Goal: Information Seeking & Learning: Learn about a topic

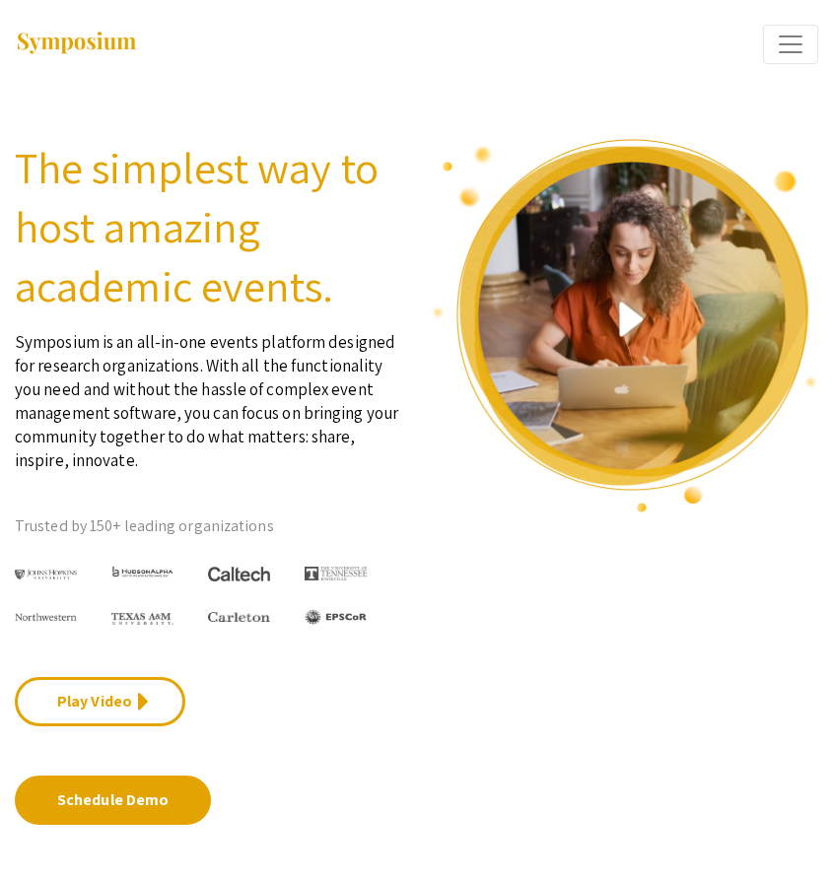
click at [825, 52] on div "Home Features keyboard_arrow_down Case Studies Pricing Discover Events My Event…" at bounding box center [416, 44] width 833 height 89
click at [809, 54] on button "Expand or Collapse Menu" at bounding box center [790, 44] width 55 height 39
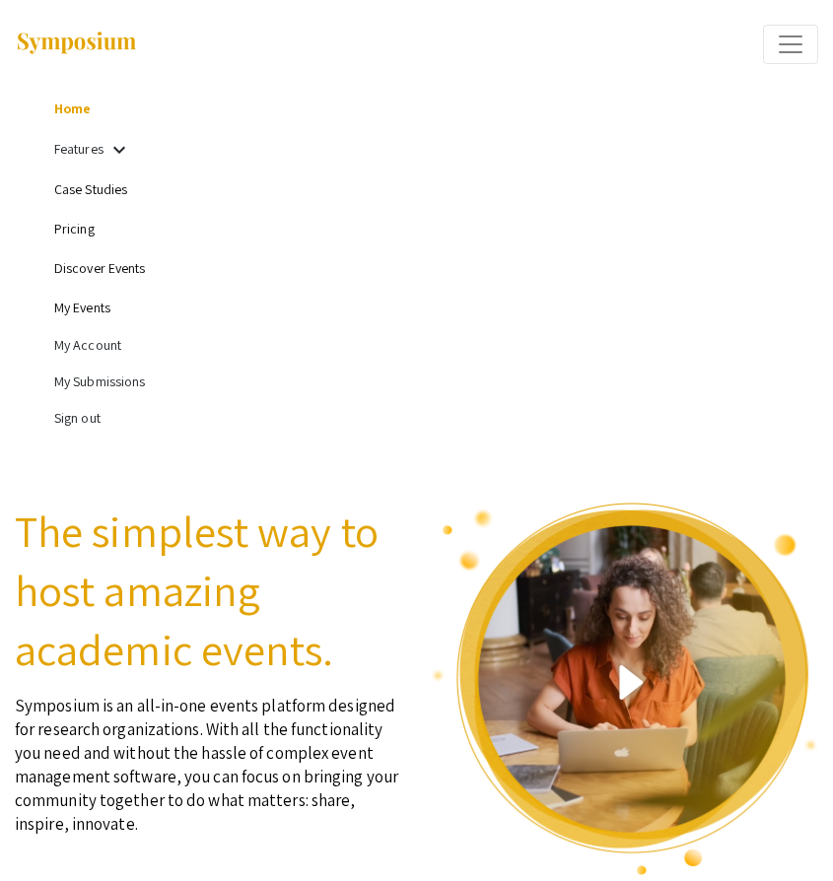
click at [67, 231] on link "Pricing" at bounding box center [74, 229] width 40 height 18
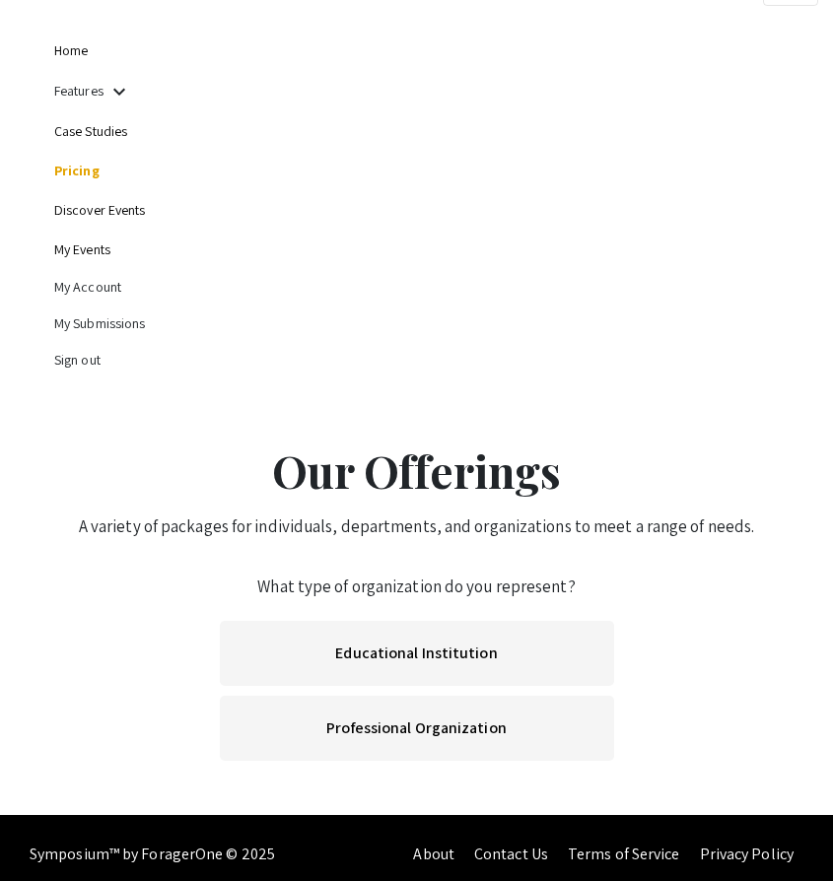
scroll to position [71, 0]
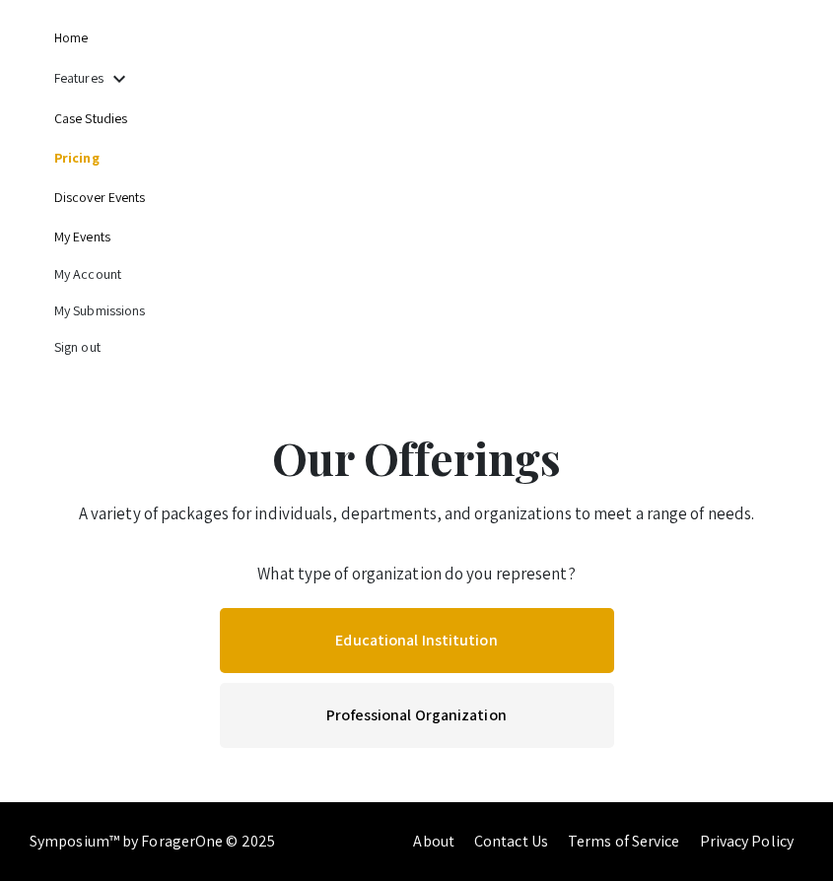
click at [390, 644] on link "Educational Institution" at bounding box center [417, 640] width 394 height 65
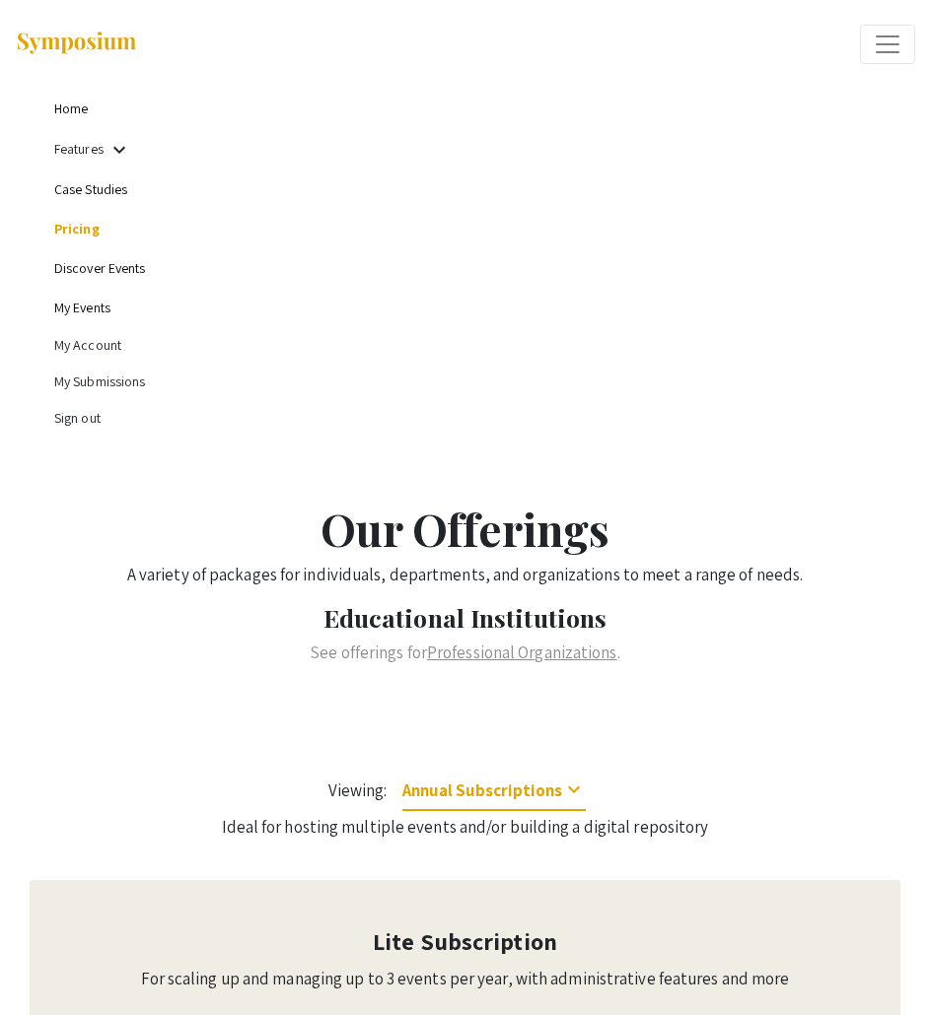
click at [59, 103] on link "Home" at bounding box center [71, 109] width 34 height 18
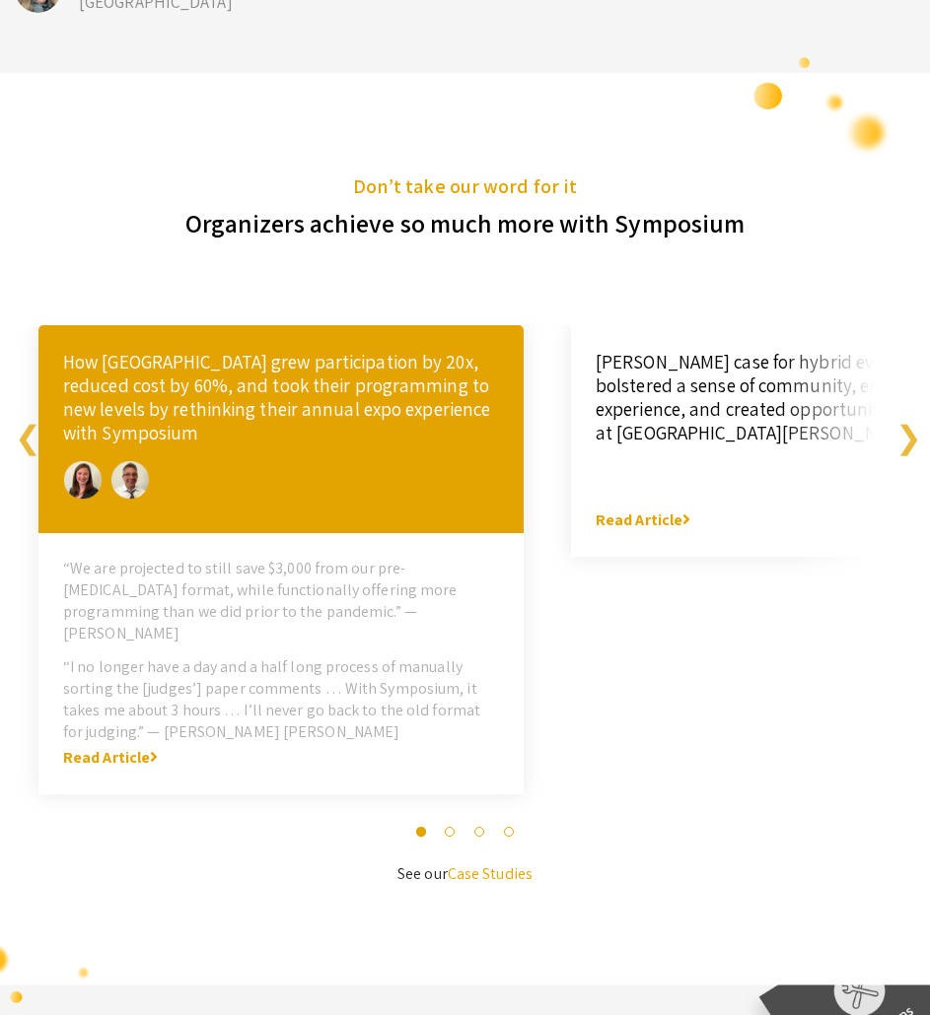
scroll to position [4918, 0]
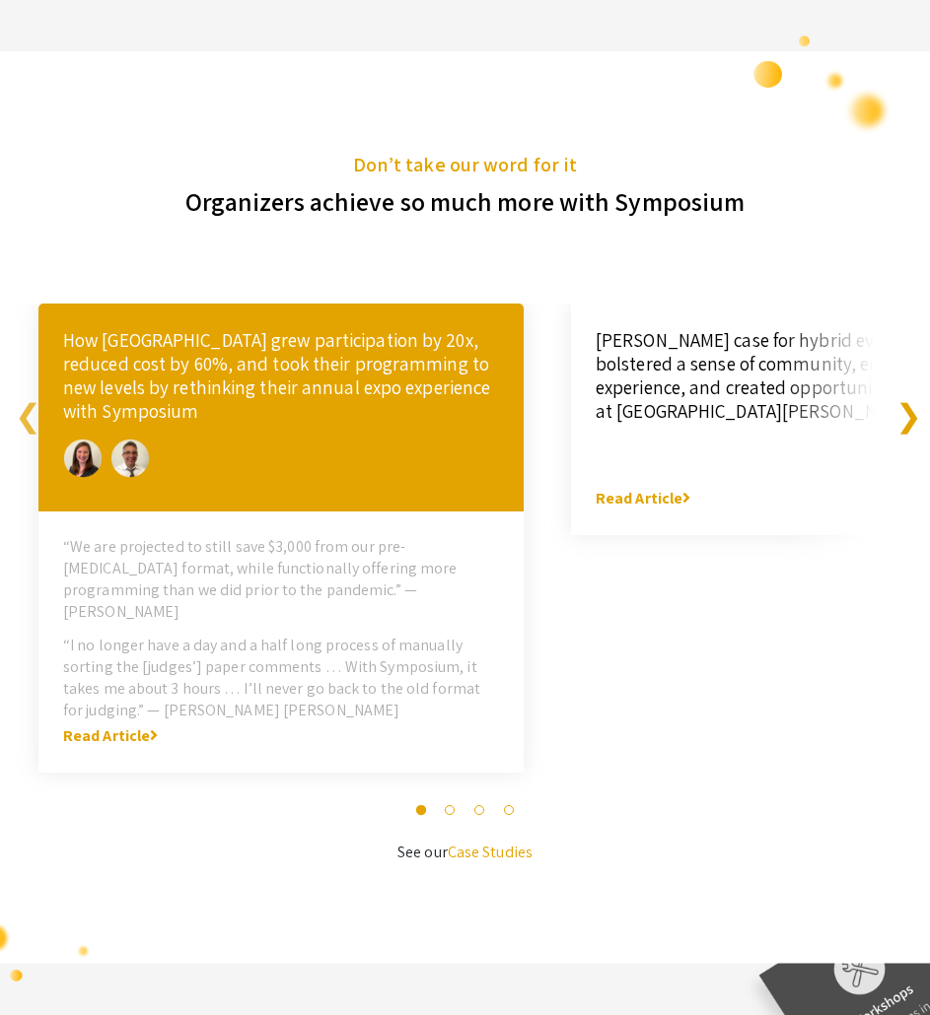
click at [908, 392] on button "Next" at bounding box center [905, 411] width 20 height 39
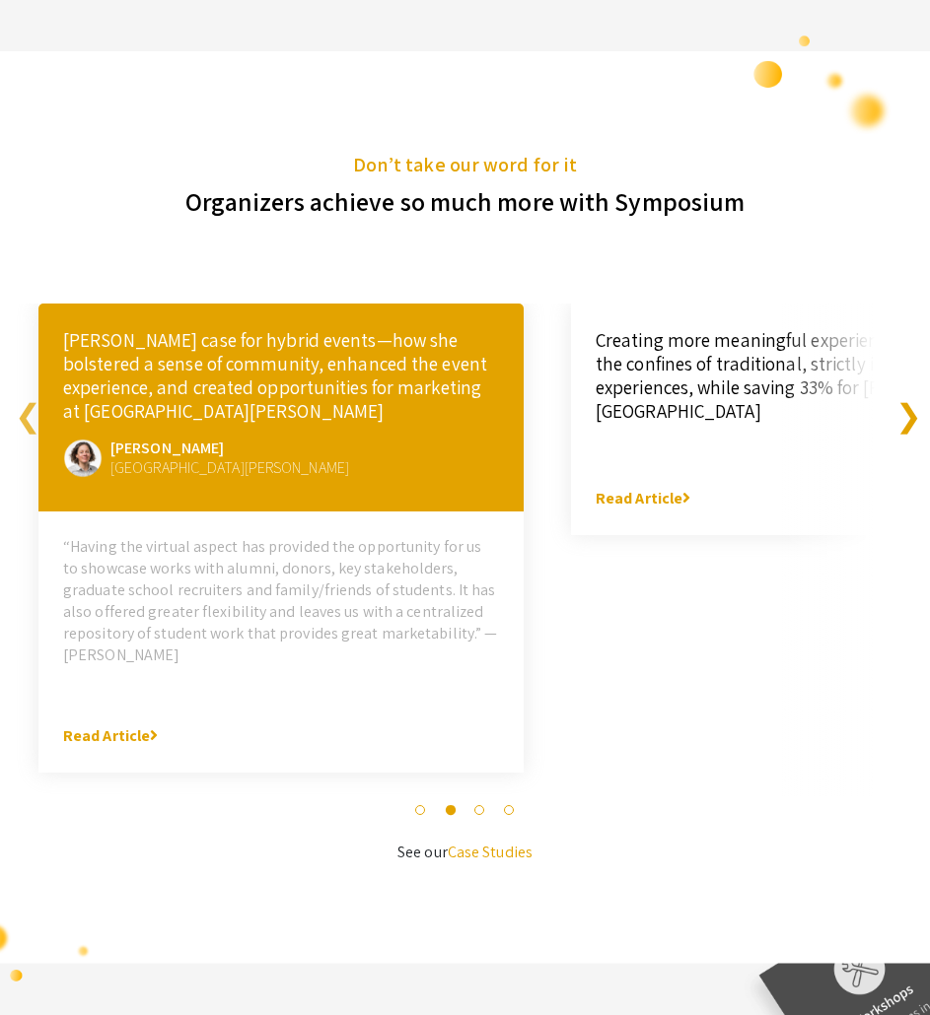
click at [908, 392] on button "Next" at bounding box center [905, 411] width 20 height 39
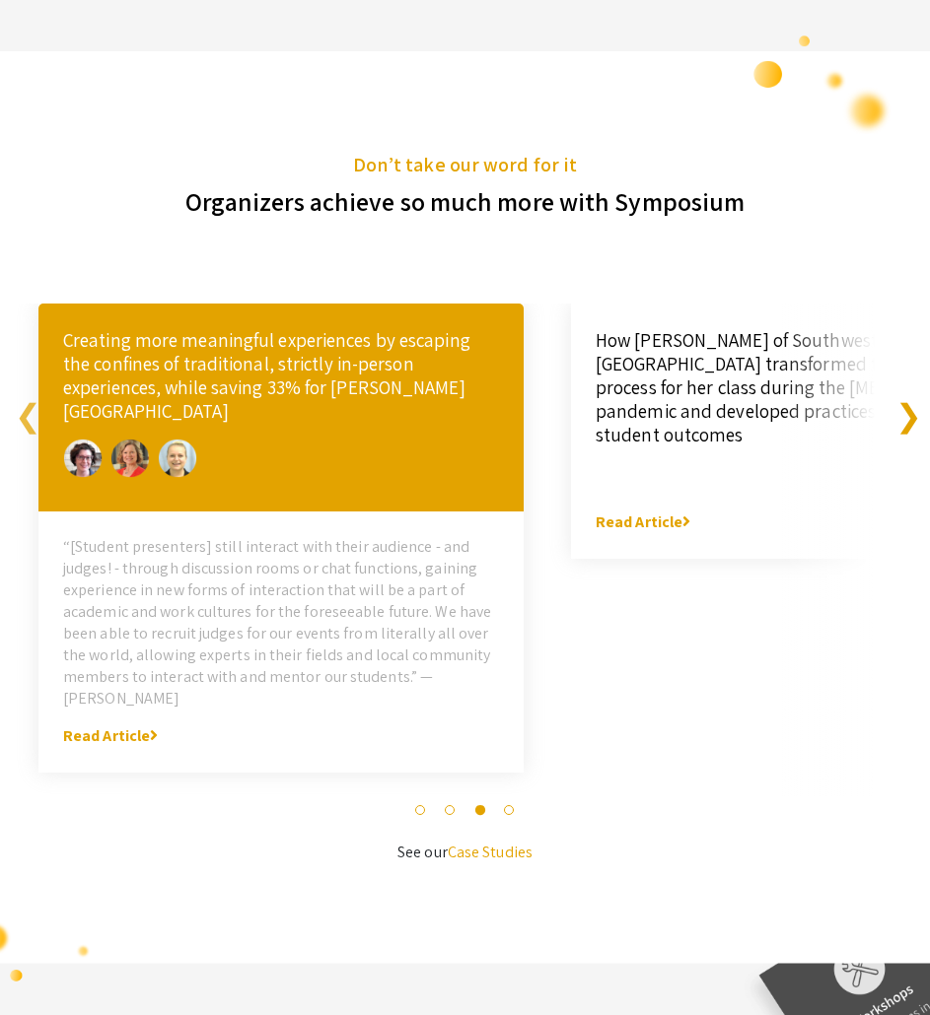
click at [907, 392] on button "Next" at bounding box center [905, 411] width 20 height 39
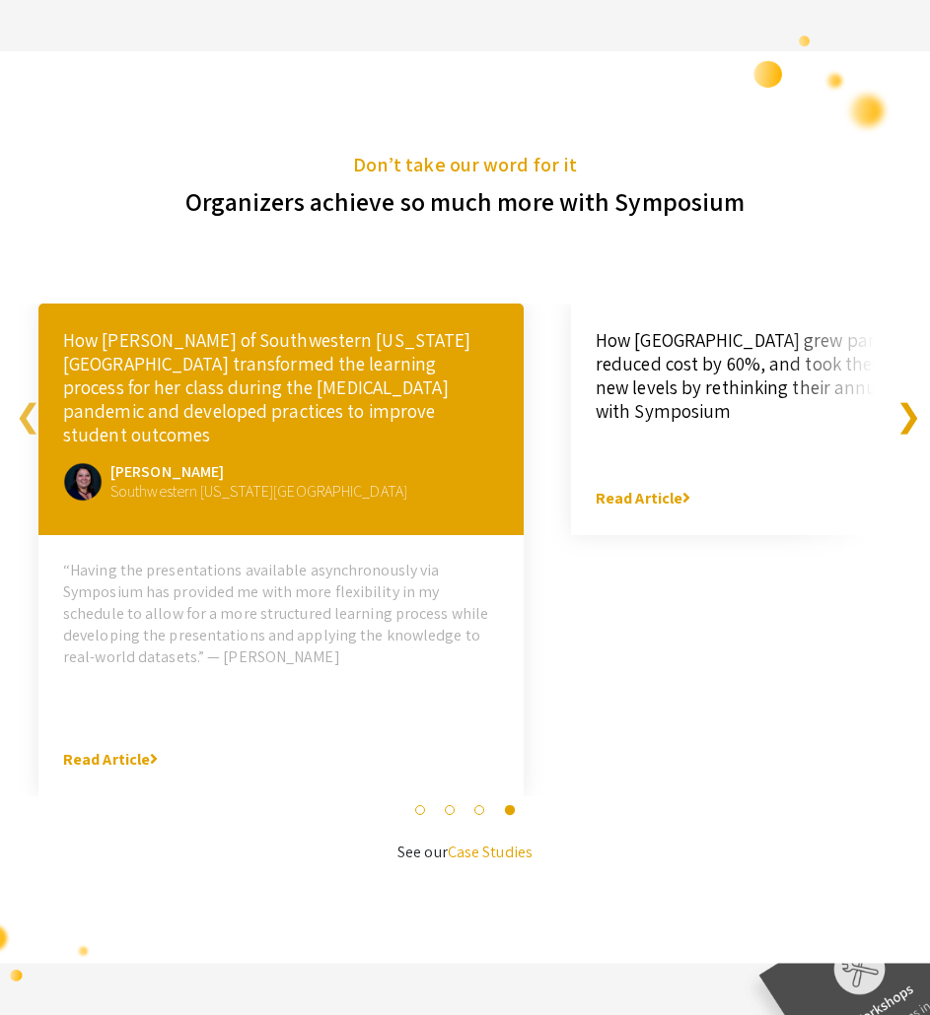
click at [907, 392] on button "Next" at bounding box center [905, 411] width 20 height 39
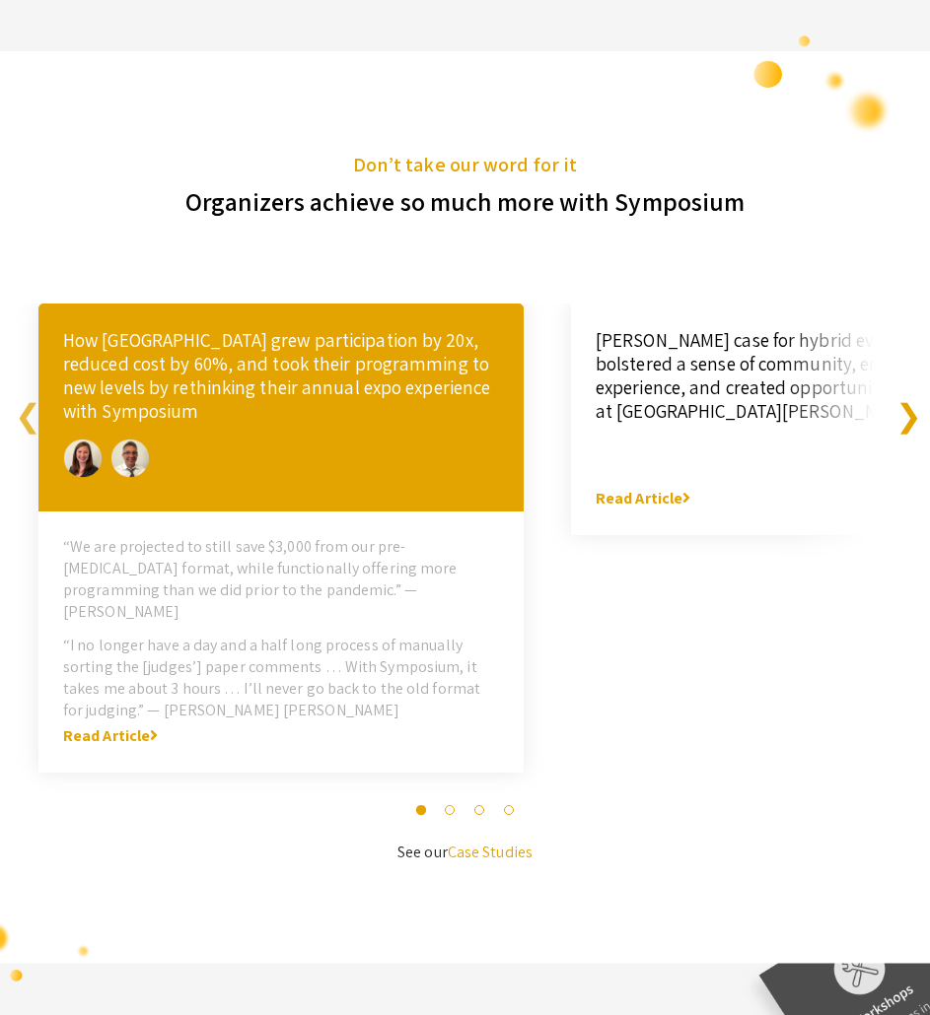
click at [907, 392] on button "Next" at bounding box center [905, 411] width 20 height 39
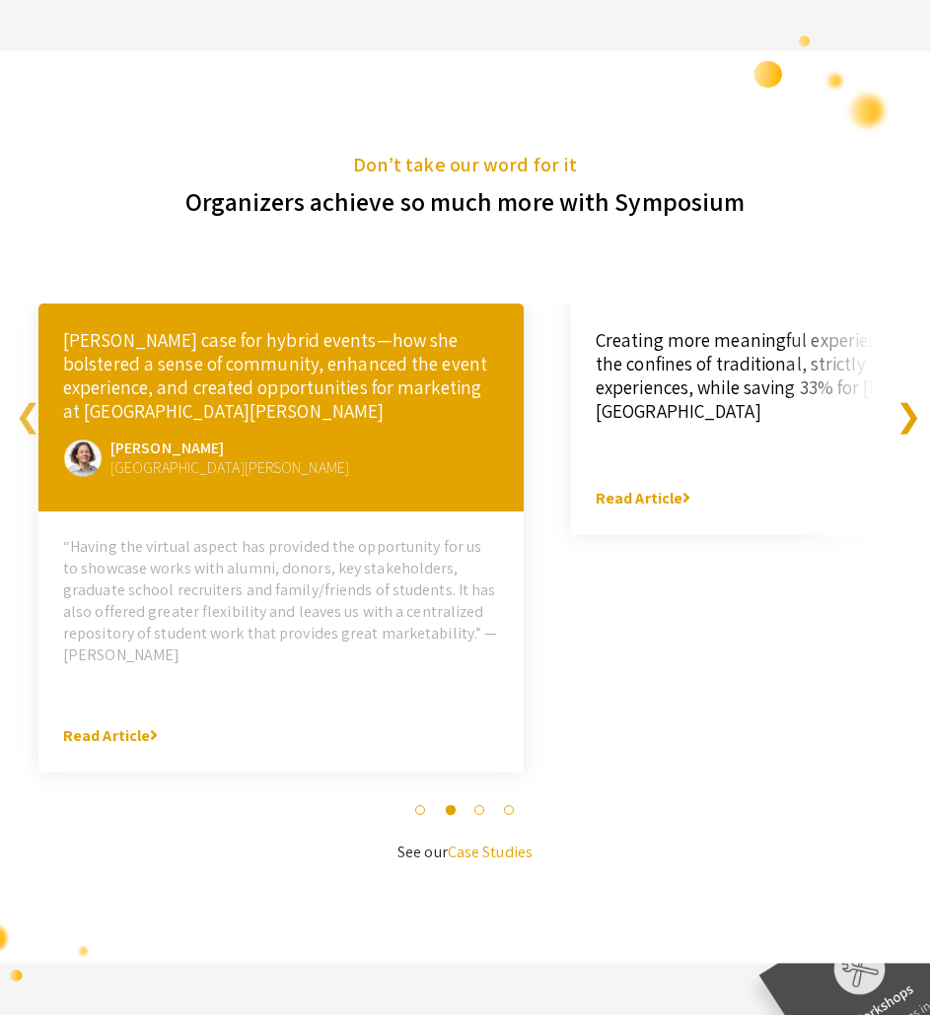
click at [907, 392] on button "Next" at bounding box center [905, 411] width 20 height 39
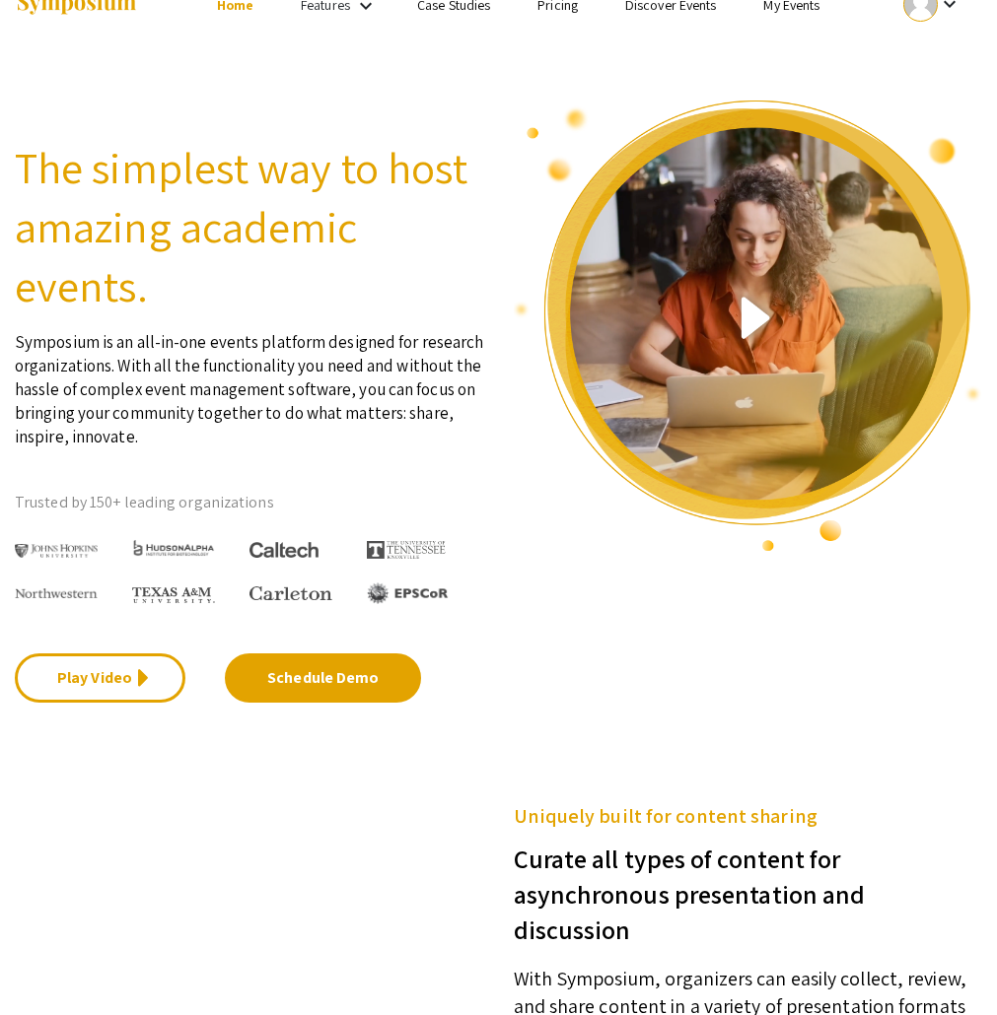
scroll to position [0, 0]
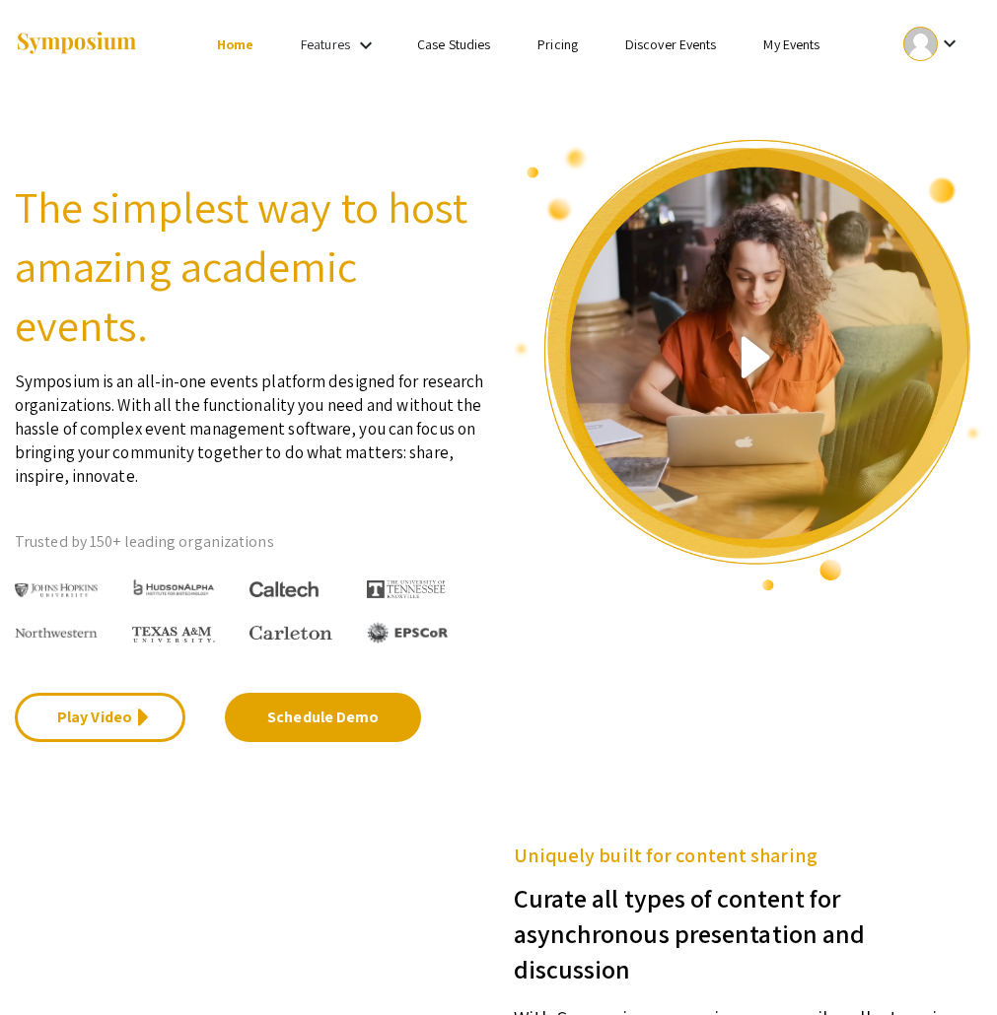
click at [566, 54] on li "Pricing" at bounding box center [558, 45] width 88 height 24
click at [566, 47] on link "Pricing" at bounding box center [557, 44] width 40 height 18
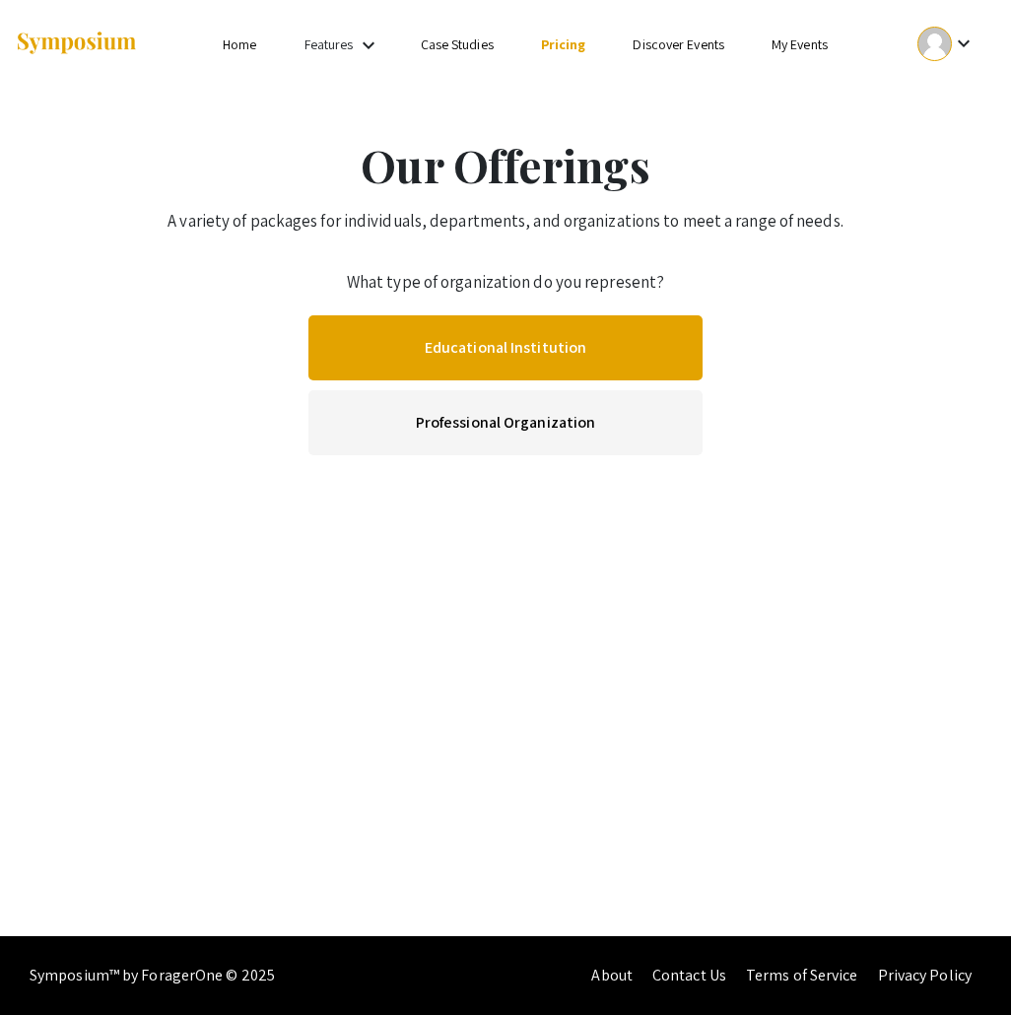
click at [554, 339] on link "Educational Institution" at bounding box center [506, 347] width 394 height 65
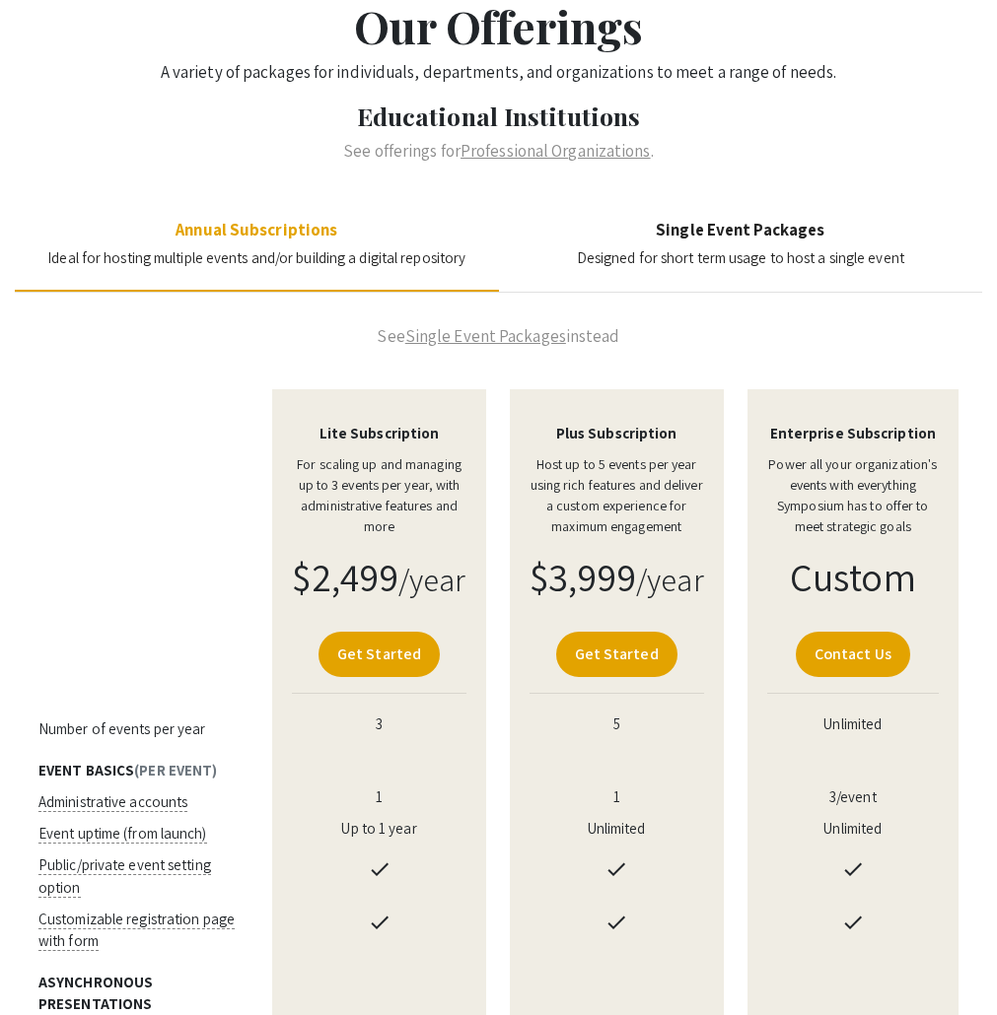
scroll to position [114, 0]
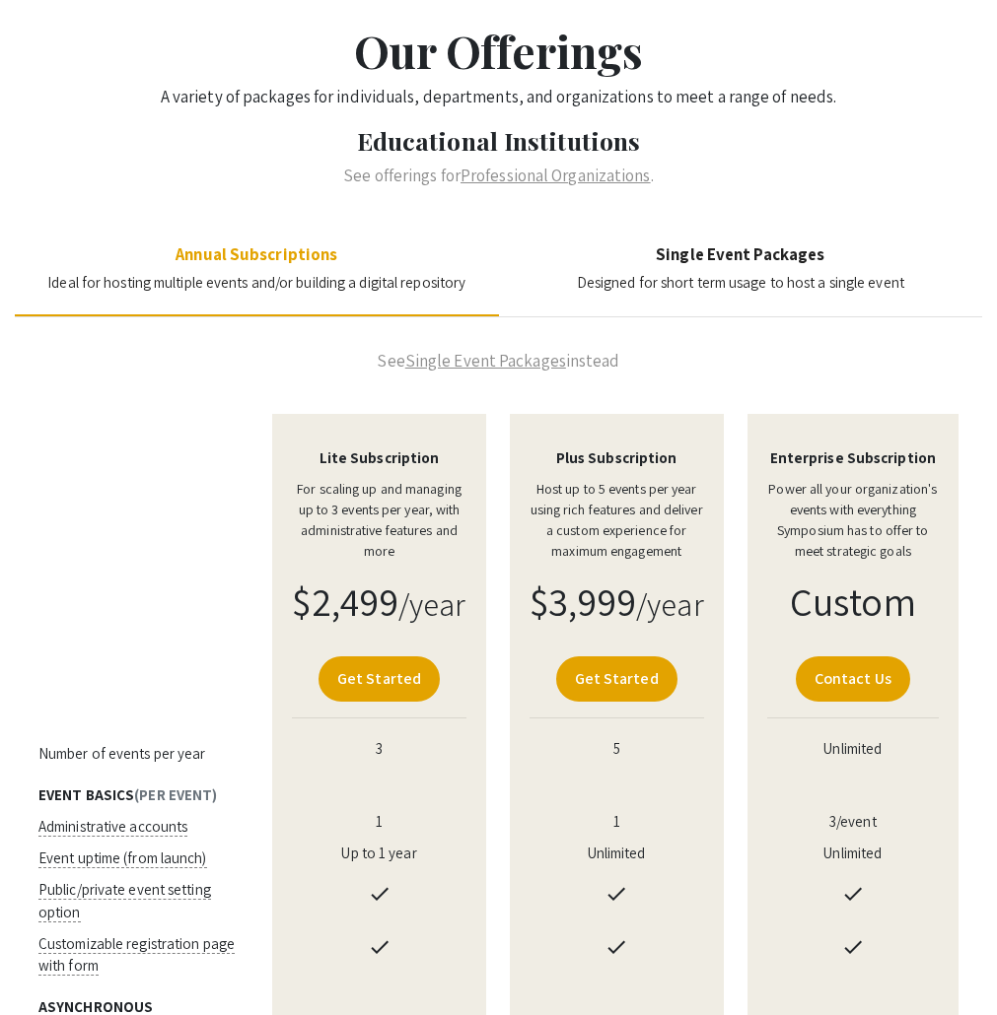
click at [813, 249] on h4 "Single Event Packages" at bounding box center [740, 254] width 327 height 20
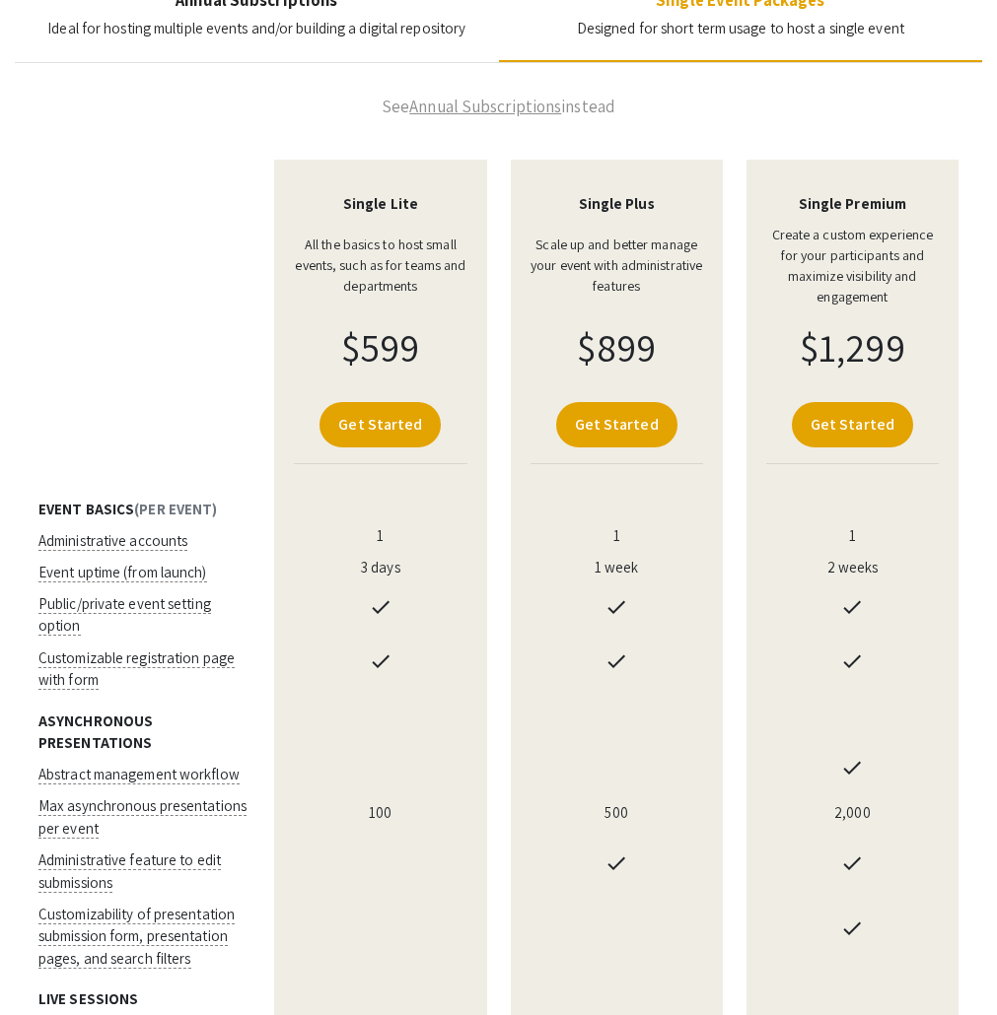
scroll to position [312, 0]
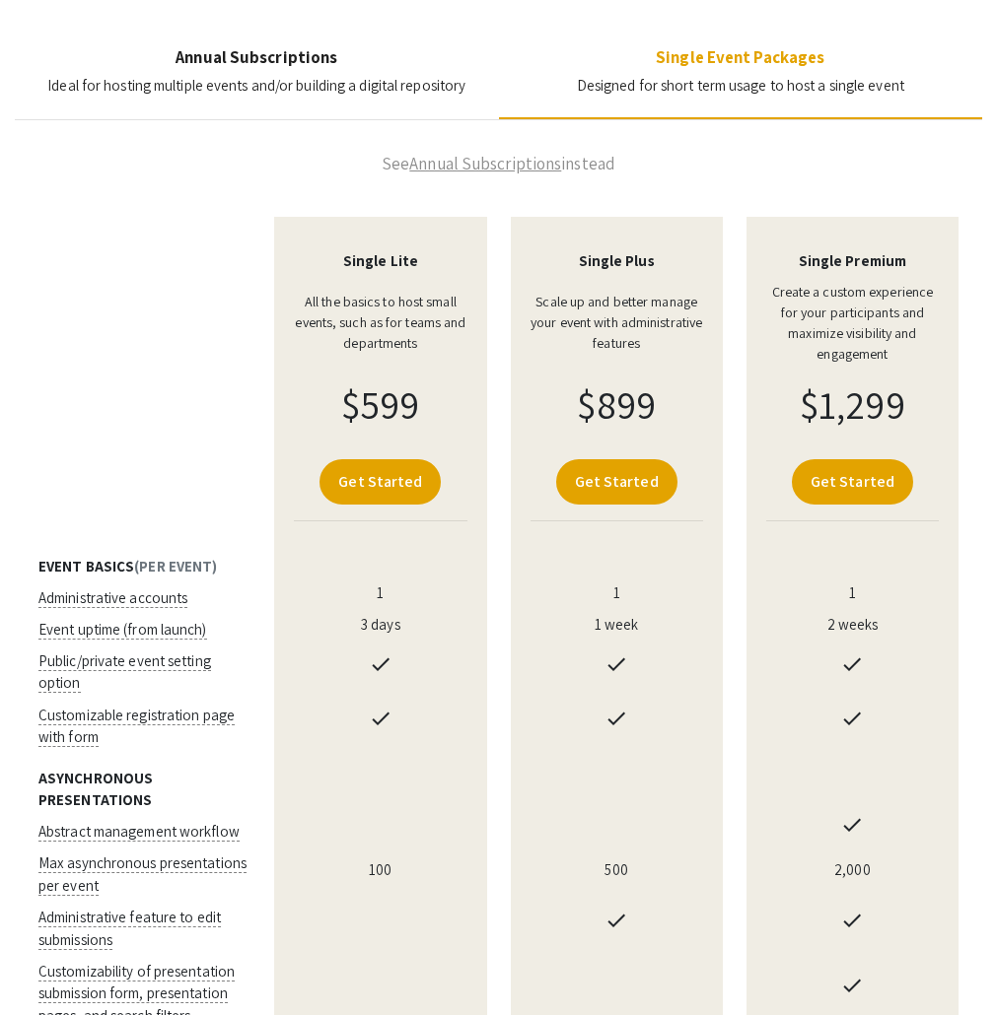
click at [255, 60] on h4 "Annual Subscriptions" at bounding box center [256, 57] width 418 height 20
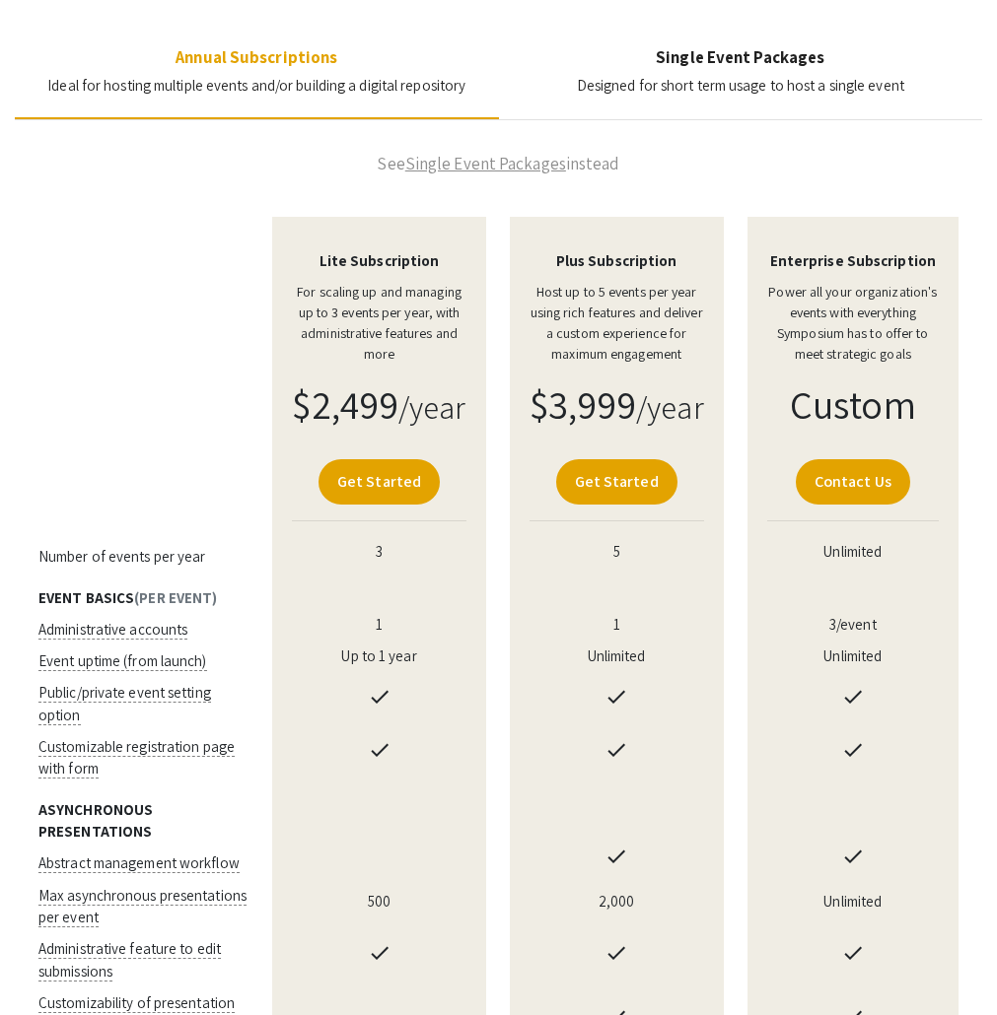
click at [686, 65] on h4 "Single Event Packages" at bounding box center [740, 57] width 327 height 20
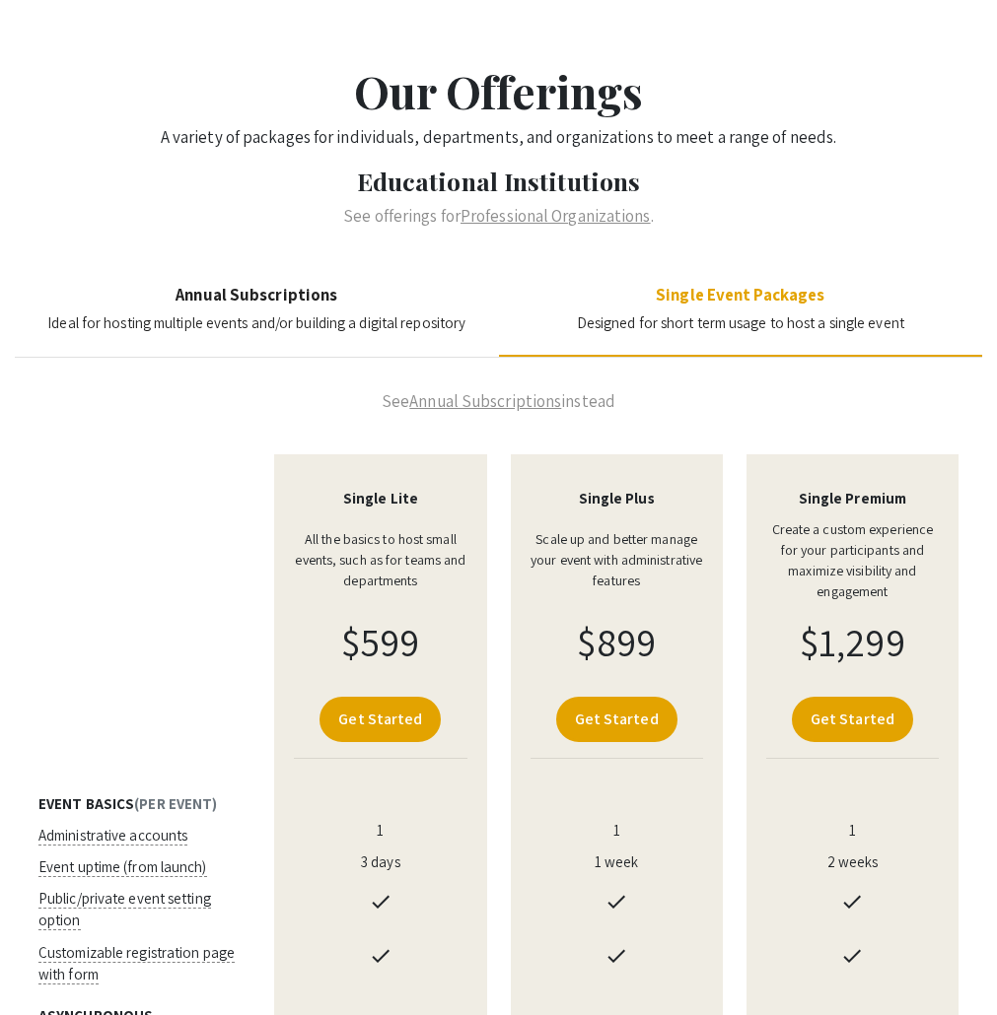
scroll to position [0, 0]
